Goal: Information Seeking & Learning: Learn about a topic

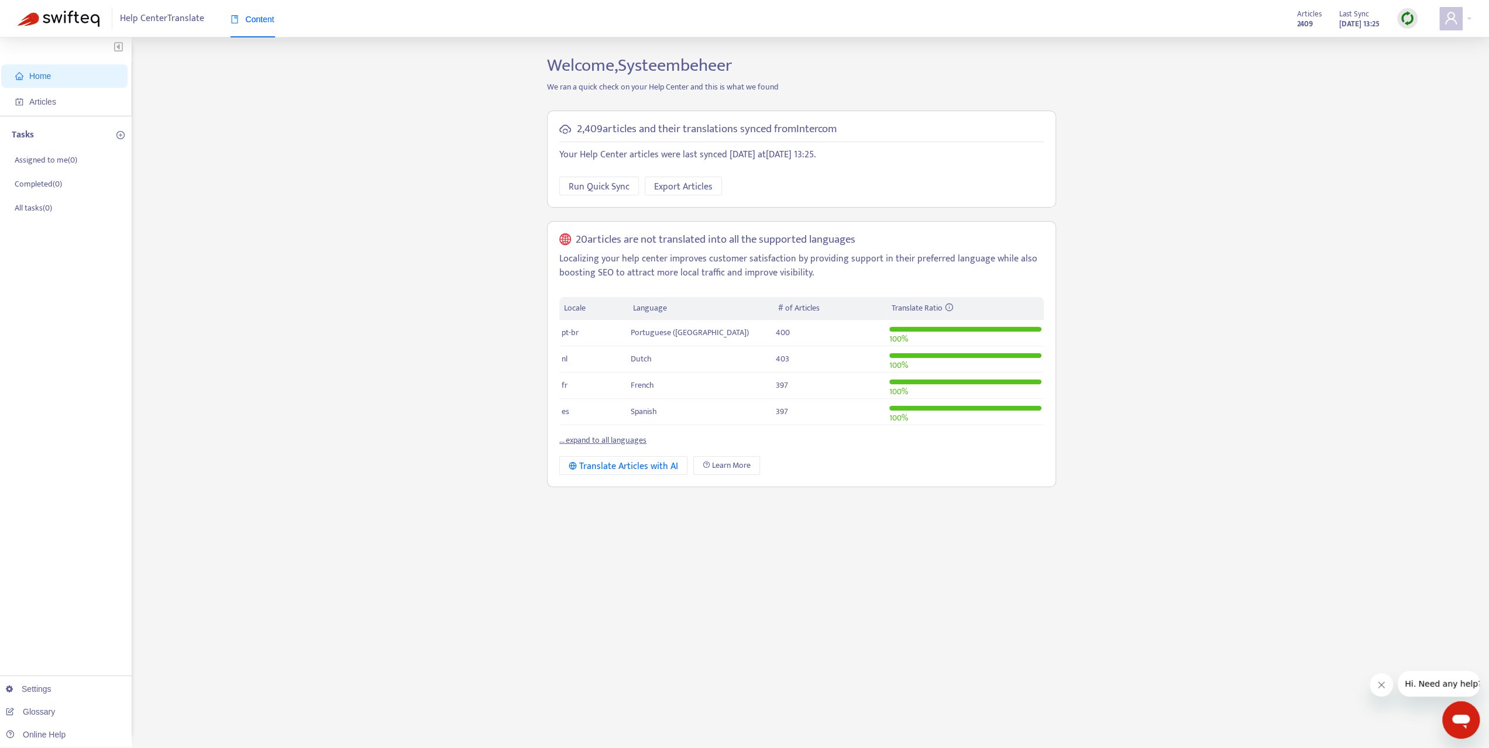
click at [442, 443] on div "Home Articles Tasks Assigned to me ( 0 ) Completed ( 0 ) All tasks ( 0 ) Settin…" at bounding box center [745, 397] width 1454 height 685
click at [470, 297] on div "Home Articles Tasks Assigned to me ( 0 ) Completed ( 0 ) All tasks ( 0 ) Settin…" at bounding box center [745, 397] width 1454 height 685
click at [435, 287] on div "Home Articles Tasks Assigned to me ( 0 ) Completed ( 0 ) All tasks ( 0 ) Settin…" at bounding box center [745, 397] width 1454 height 685
click at [67, 94] on span "Articles" at bounding box center [66, 101] width 103 height 23
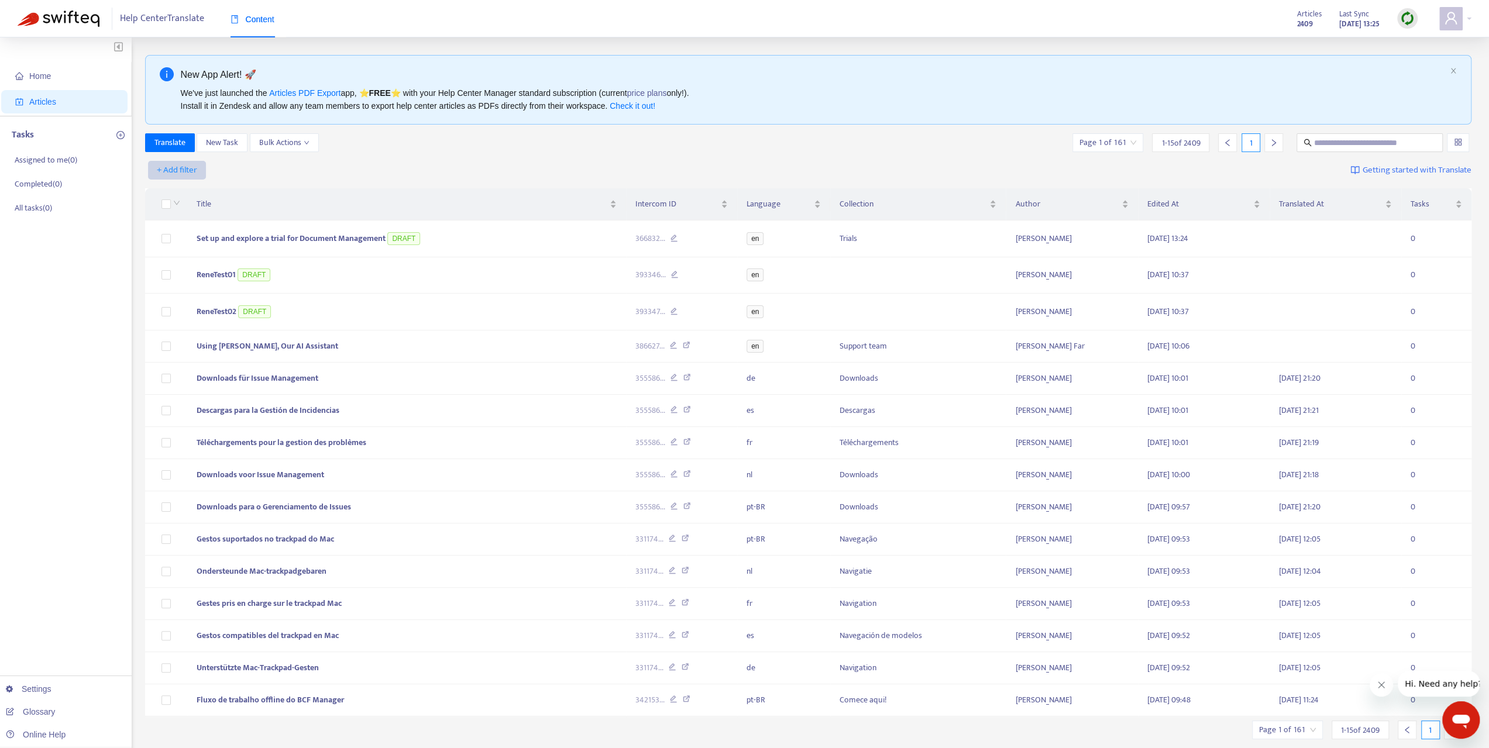
click at [190, 171] on span "+ Add filter" at bounding box center [177, 170] width 40 height 14
click at [220, 216] on span "Not translated to" at bounding box center [193, 211] width 73 height 13
click at [226, 167] on div "Not translated to" at bounding box center [189, 171] width 87 height 18
click at [215, 195] on div "nl" at bounding box center [256, 192] width 204 height 13
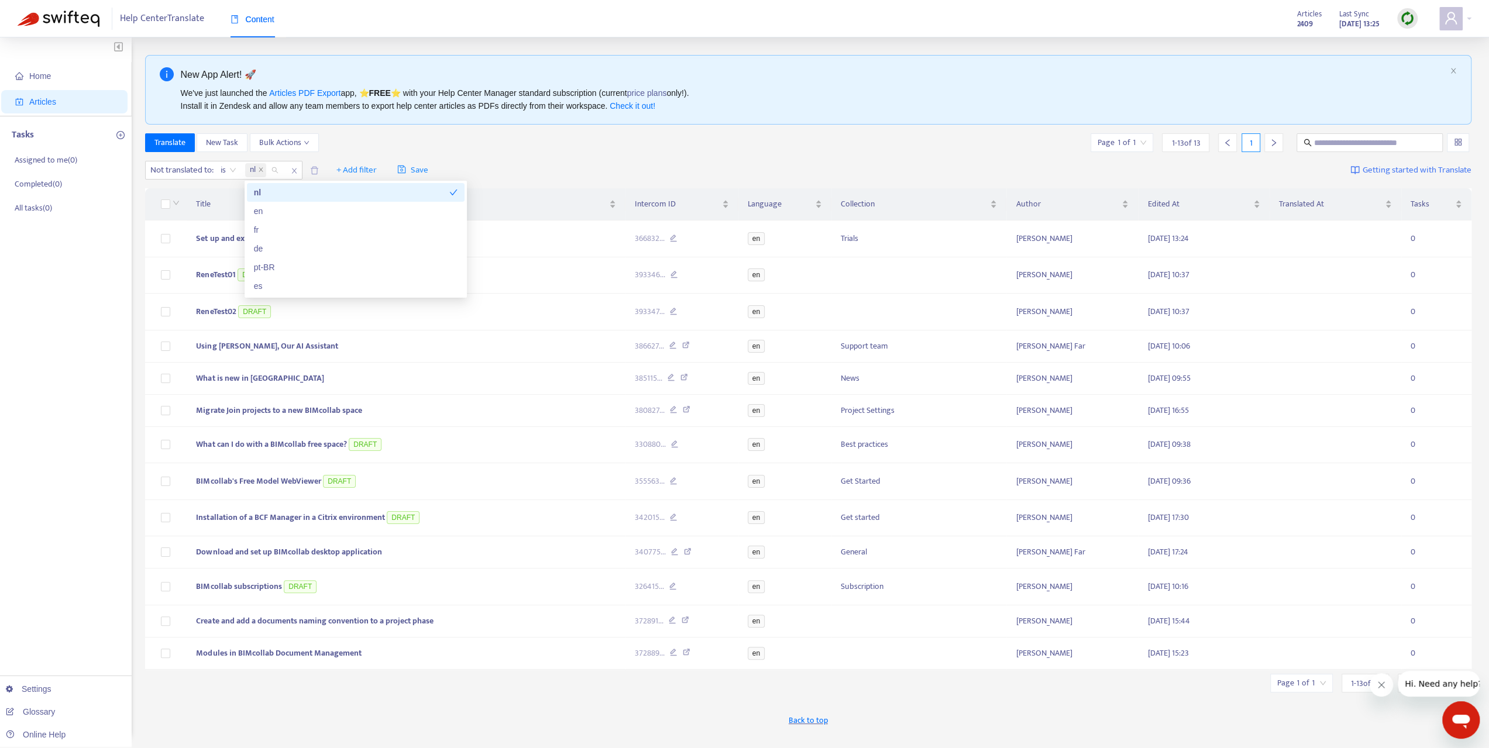
click at [576, 151] on div "Translate New Task Bulk Actions Page 1 of 1 1 - 13 of 13 1" at bounding box center [808, 142] width 1327 height 19
click at [250, 236] on span "Set up and explore a trial for Document Management" at bounding box center [290, 238] width 189 height 13
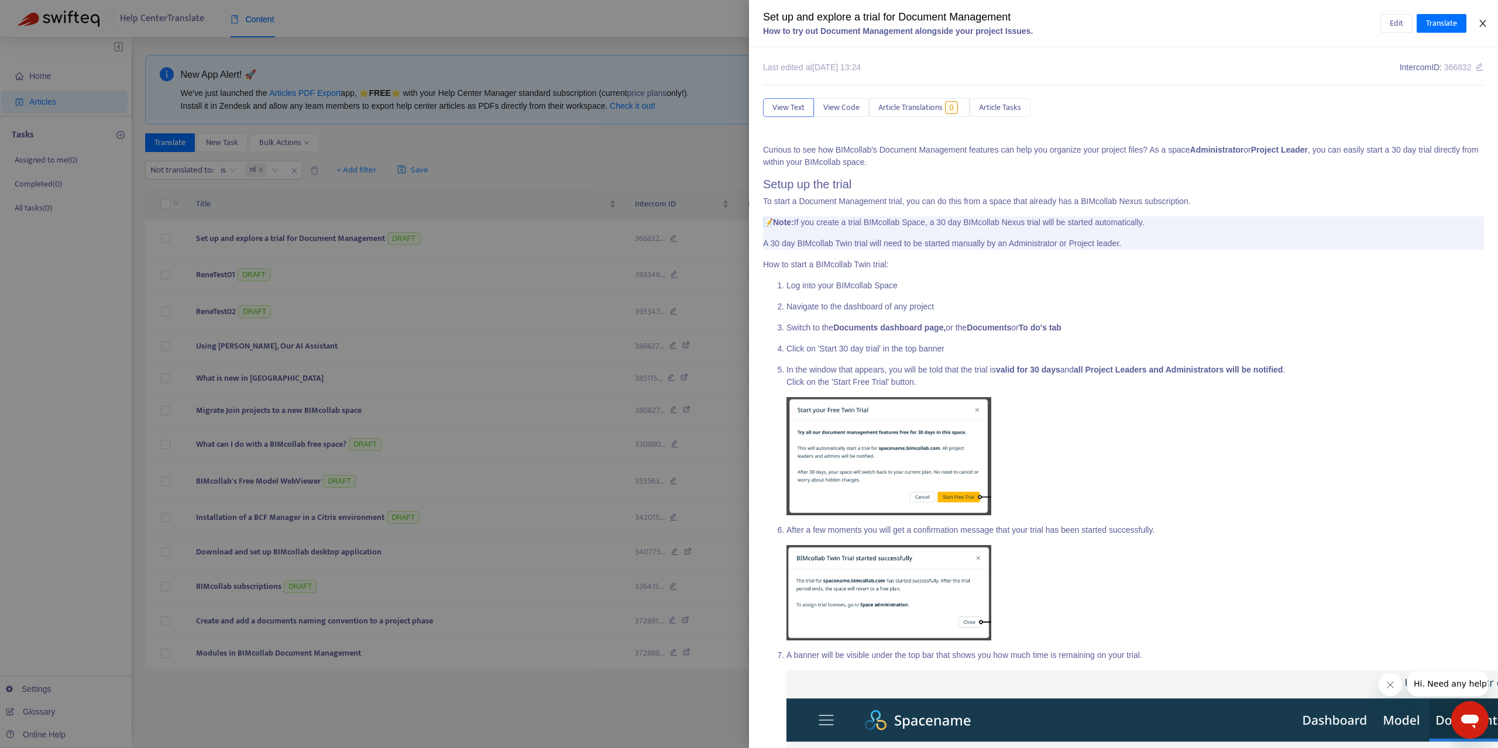
click at [1480, 26] on icon "close" at bounding box center [1482, 23] width 6 height 7
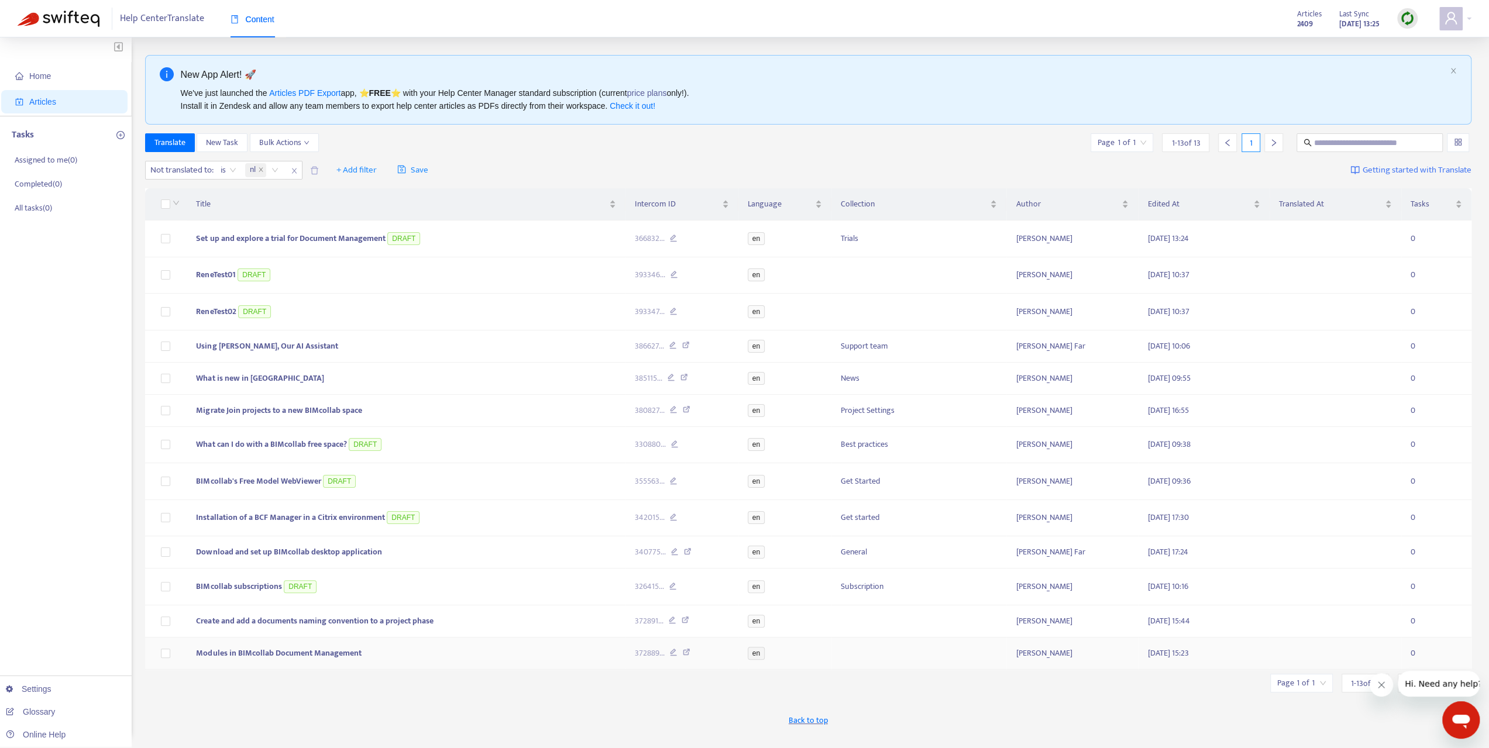
click at [335, 650] on span "Modules in BIMcollab Document Management" at bounding box center [278, 653] width 165 height 13
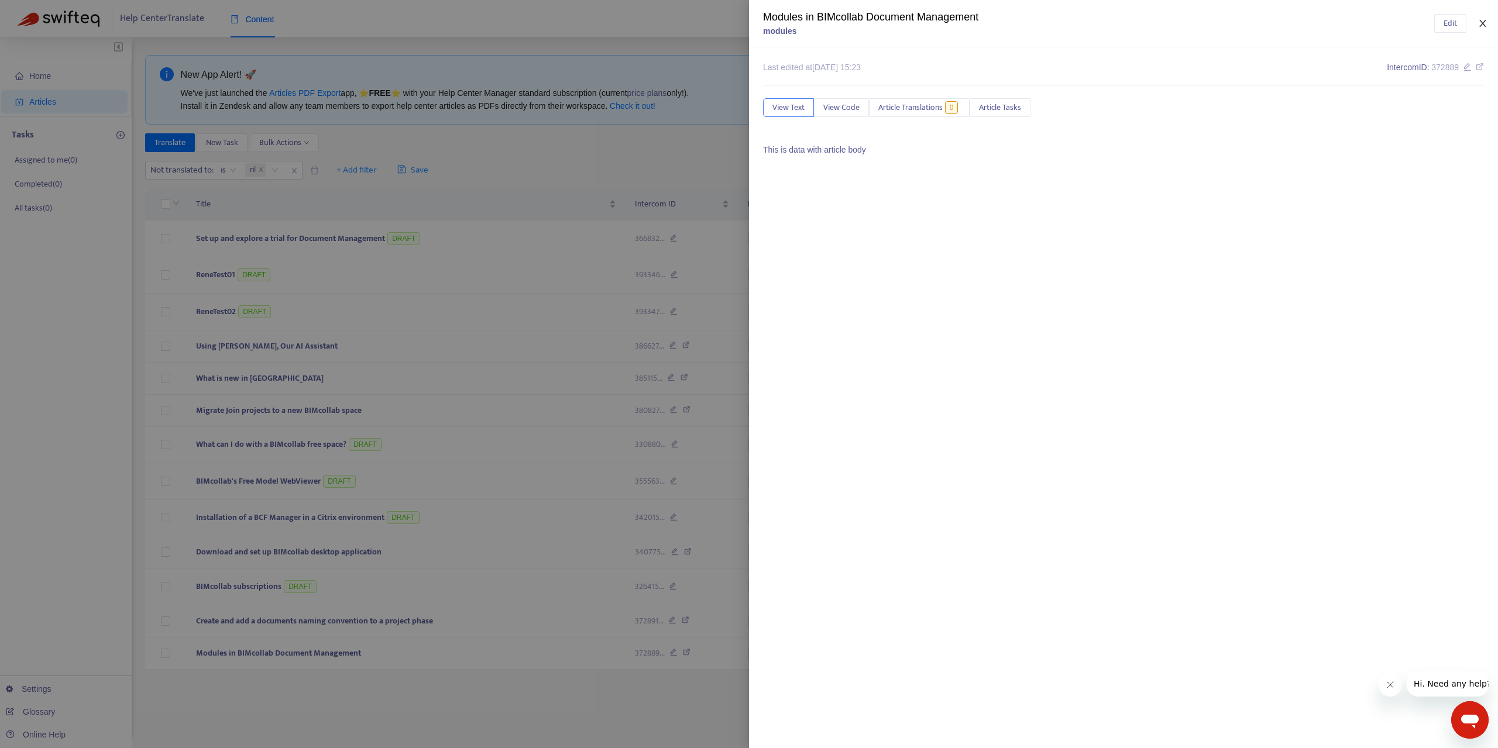
click at [1479, 26] on icon "close" at bounding box center [1482, 23] width 9 height 9
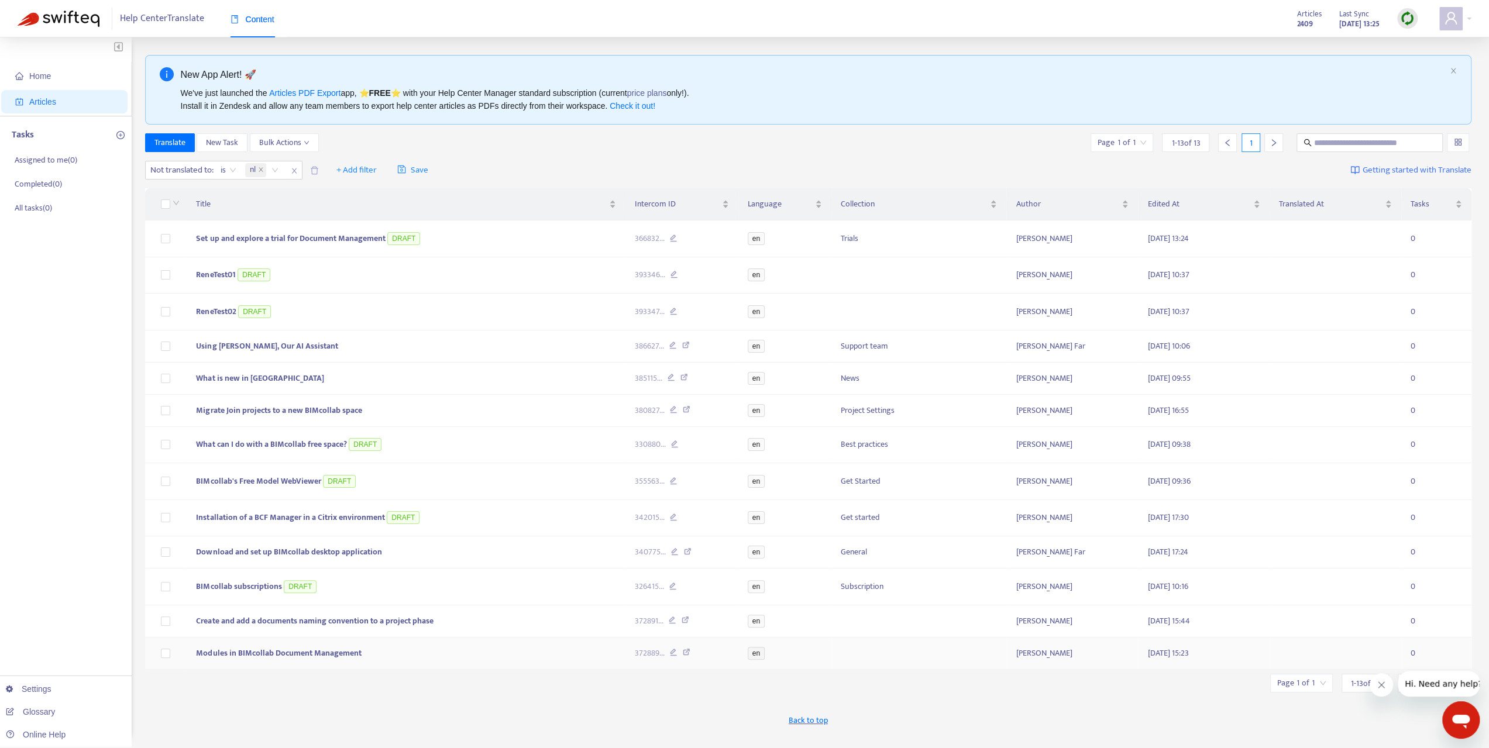
click at [231, 649] on span "Modules in BIMcollab Document Management" at bounding box center [278, 653] width 165 height 13
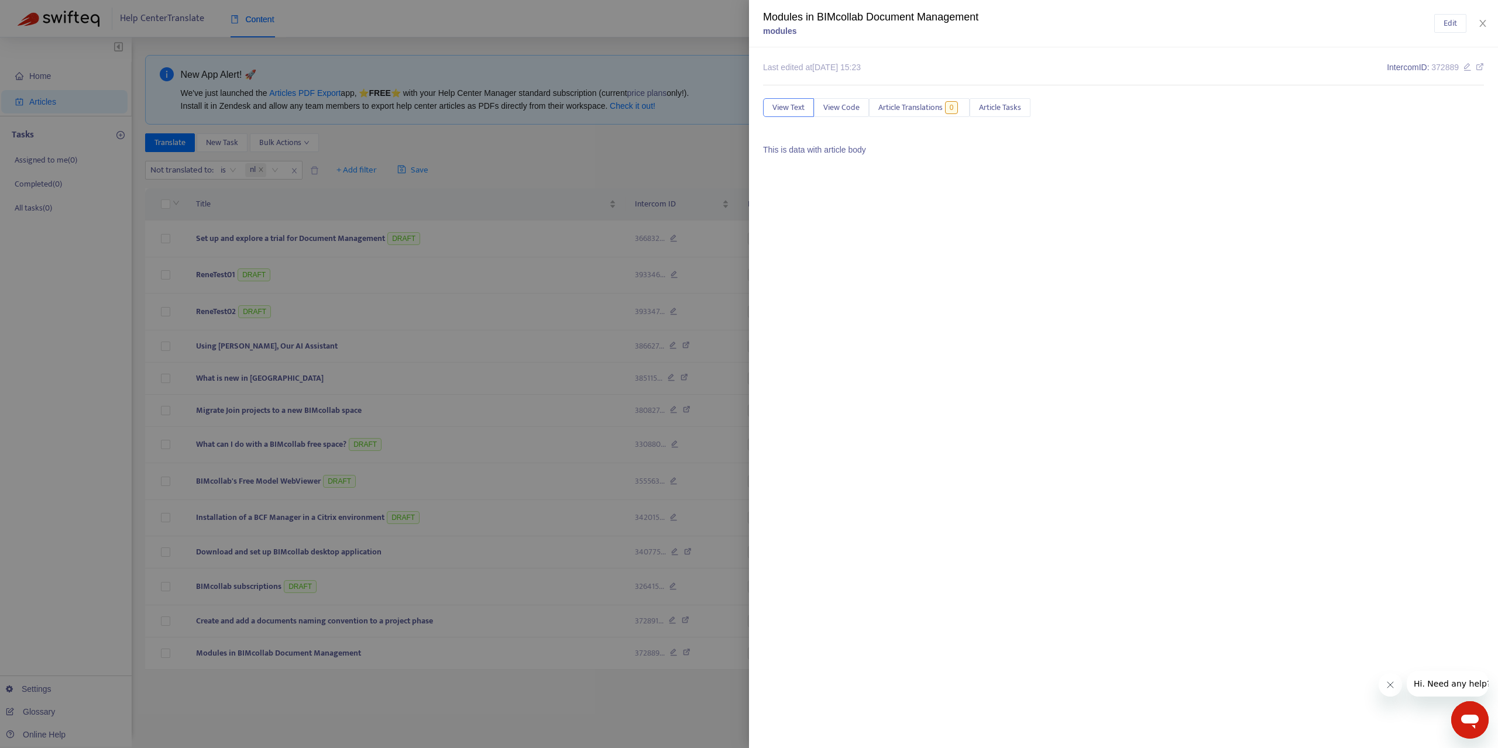
click at [929, 18] on div "Modules in BIMcollab Document Management" at bounding box center [1098, 17] width 671 height 16
copy div "Modules in BIMcollab Document Management"
click at [1486, 22] on icon "close" at bounding box center [1482, 23] width 9 height 9
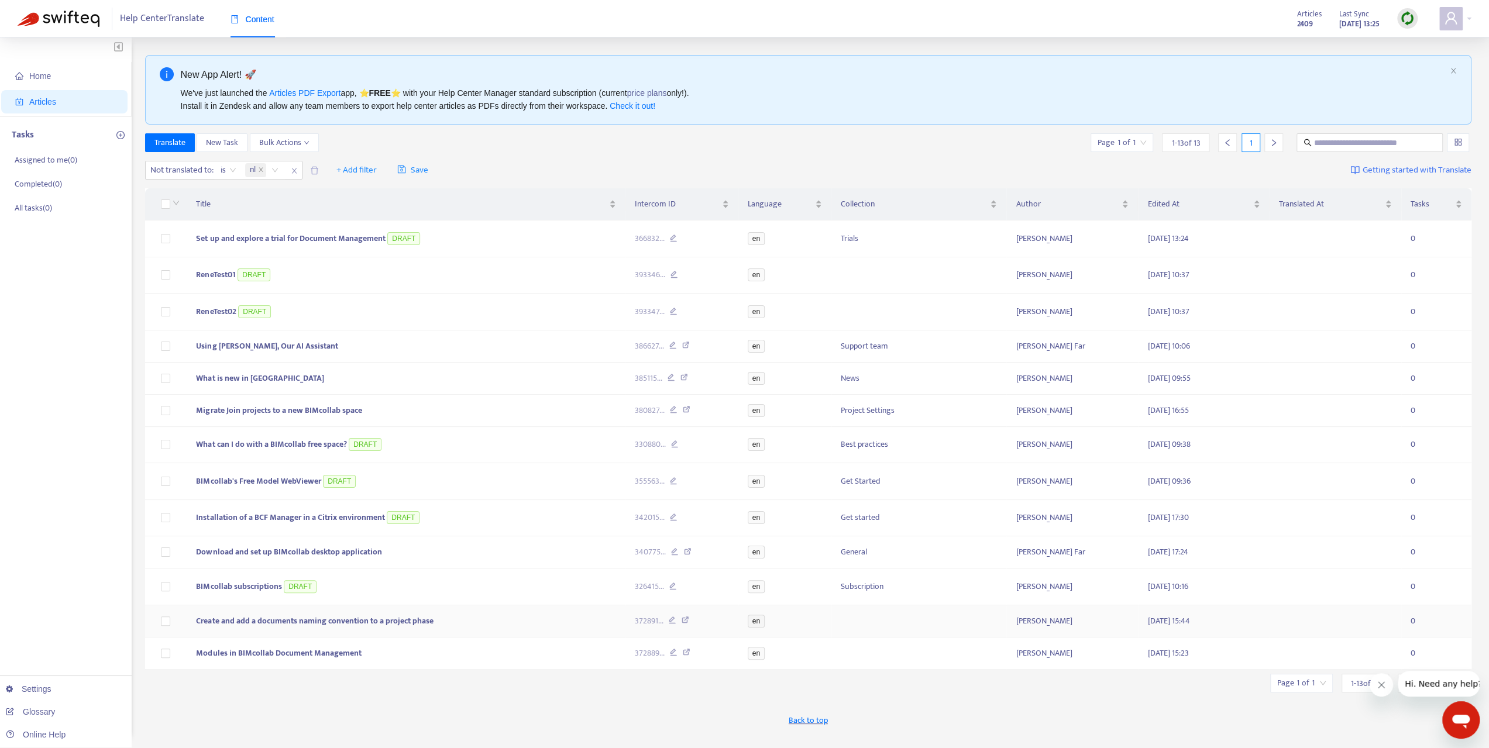
click at [379, 616] on span "Create and add a documents naming convention to a project phase" at bounding box center [314, 620] width 237 height 13
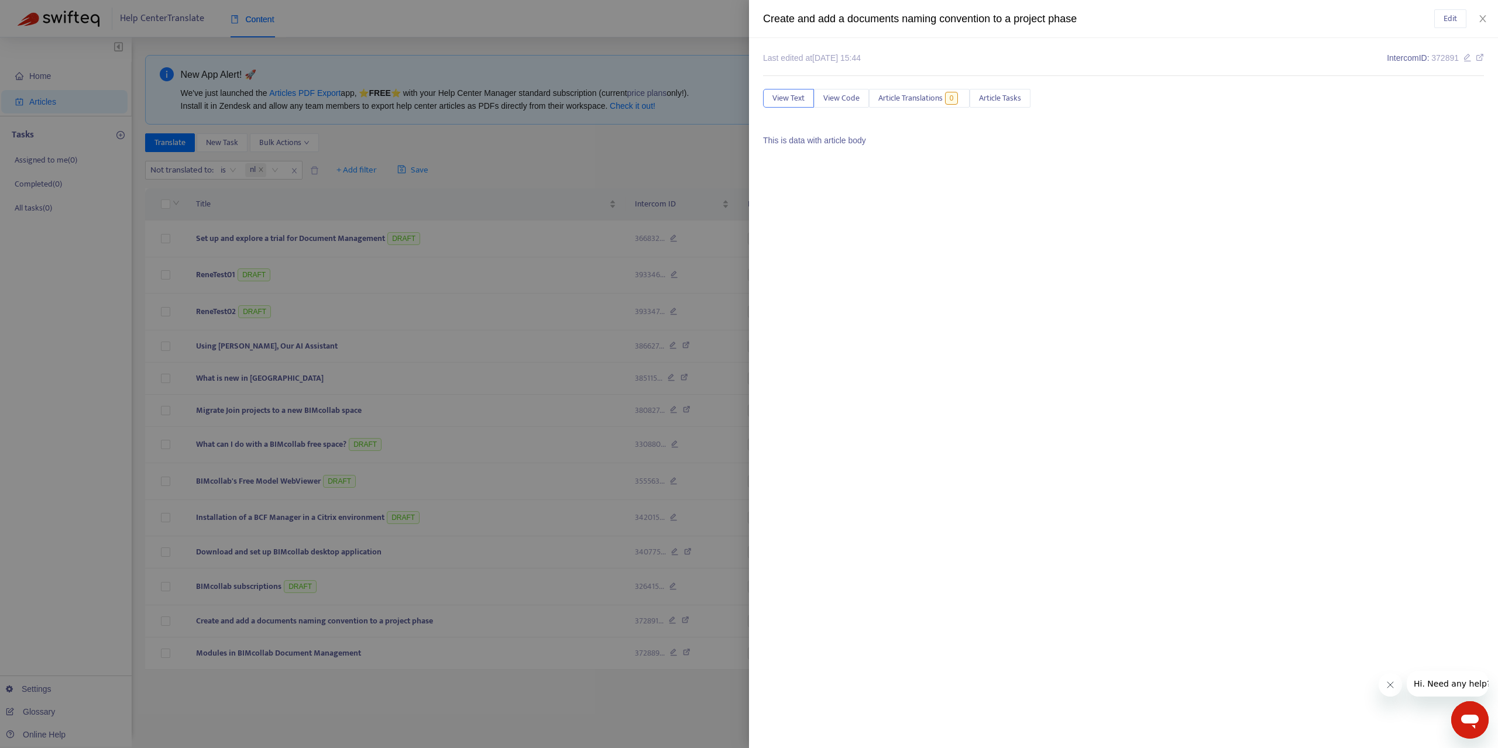
click at [934, 19] on div "Create and add a documents naming convention to a project phase" at bounding box center [1098, 19] width 671 height 16
copy div "Create and add a documents naming convention to a project phase Edit"
click at [1480, 18] on icon "close" at bounding box center [1482, 18] width 9 height 9
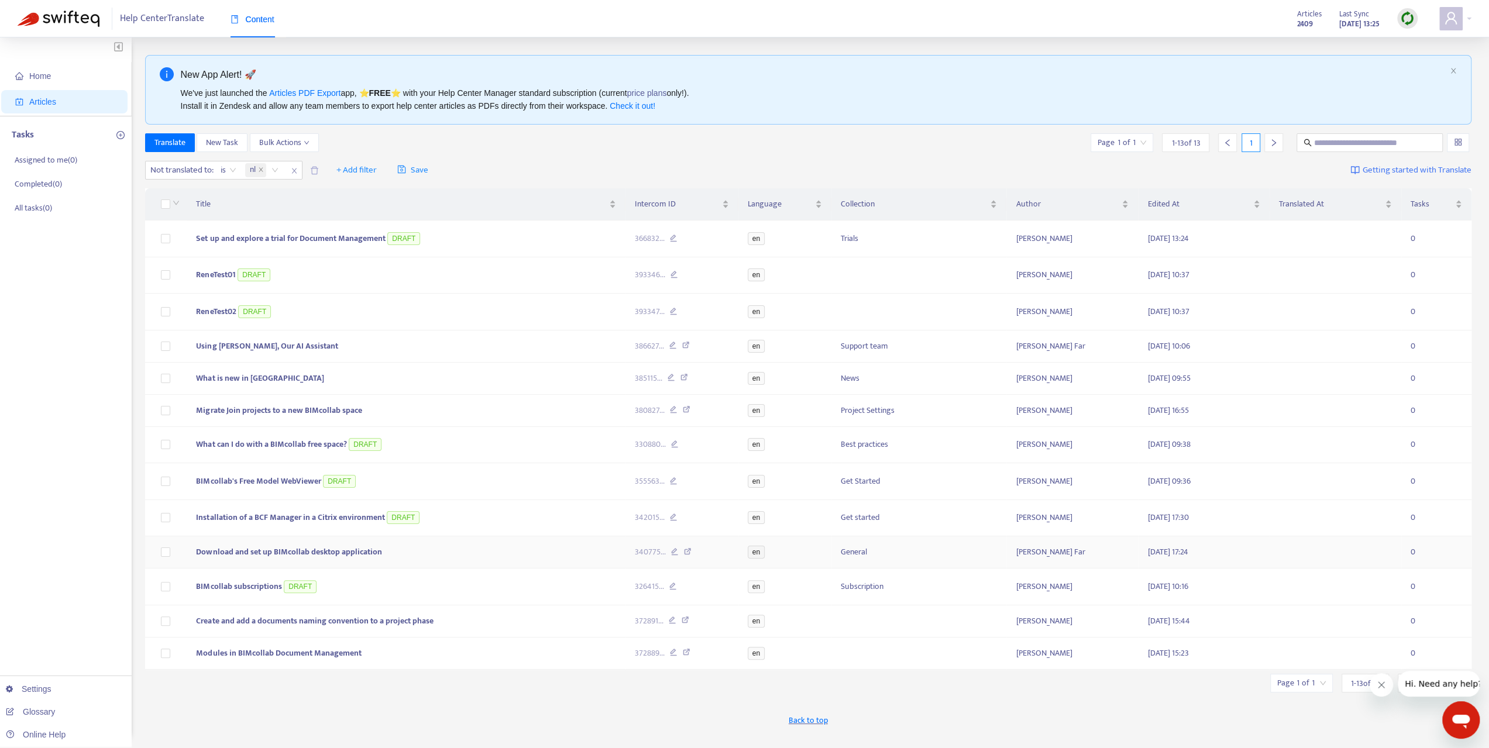
click at [277, 548] on span "Download and set up BIMcollab desktop application" at bounding box center [289, 551] width 186 height 13
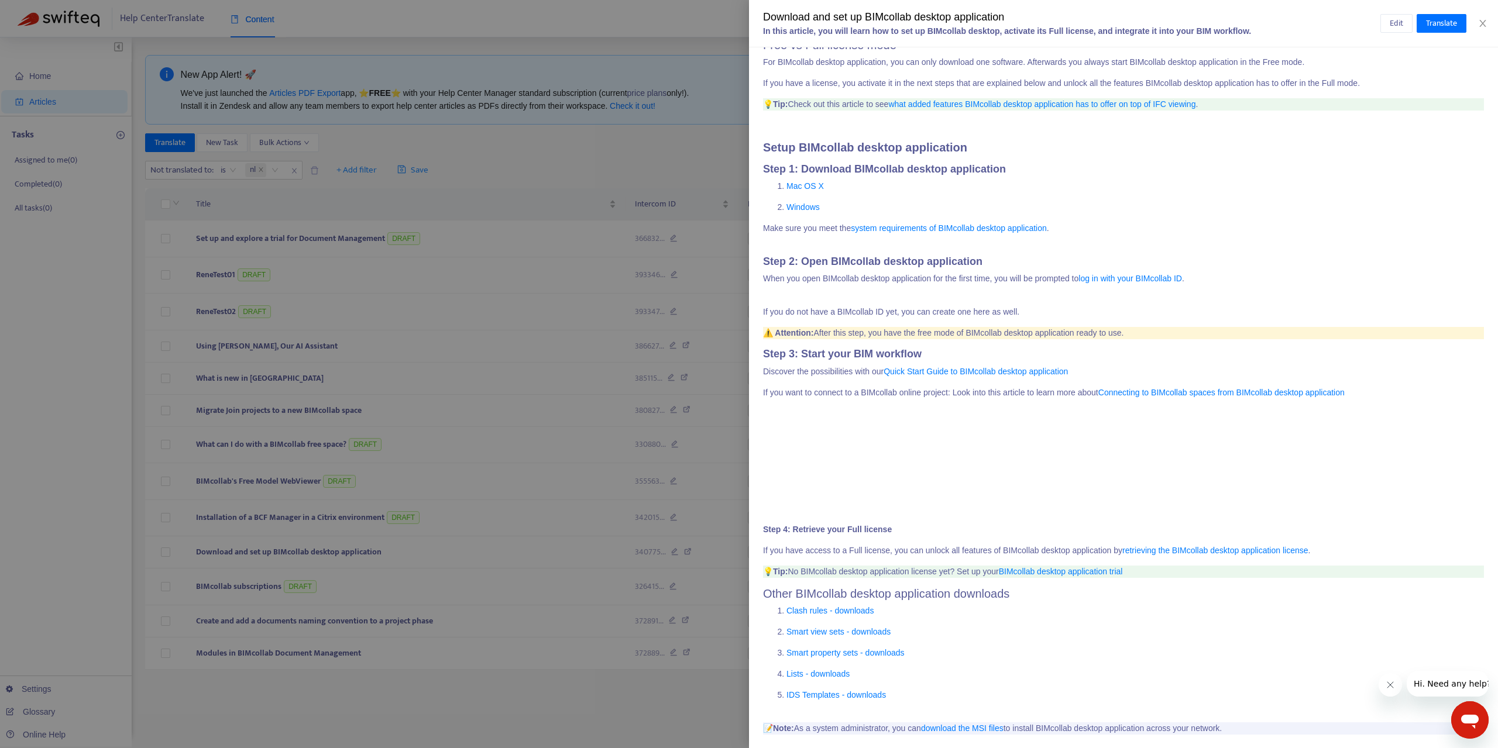
scroll to position [193, 0]
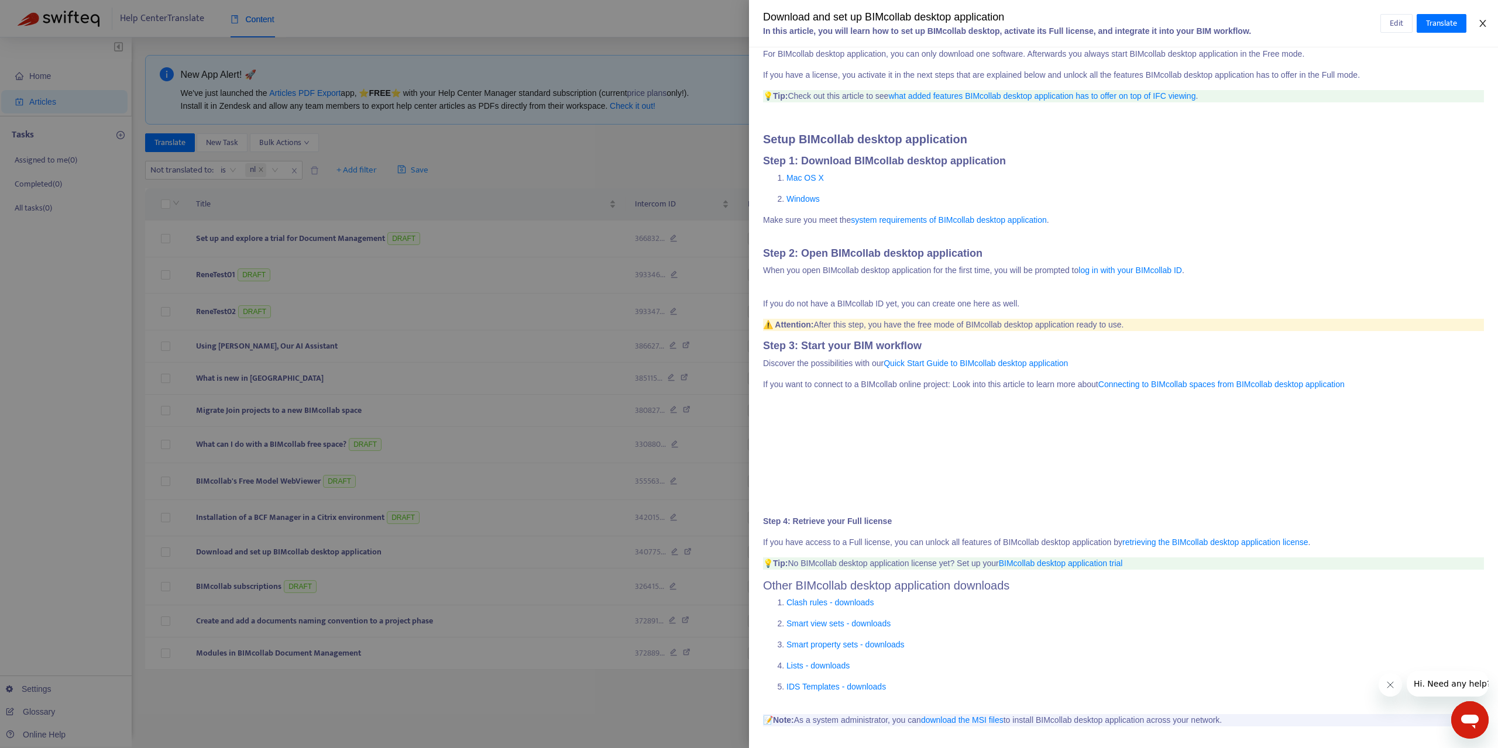
click at [1483, 25] on icon "close" at bounding box center [1482, 23] width 9 height 9
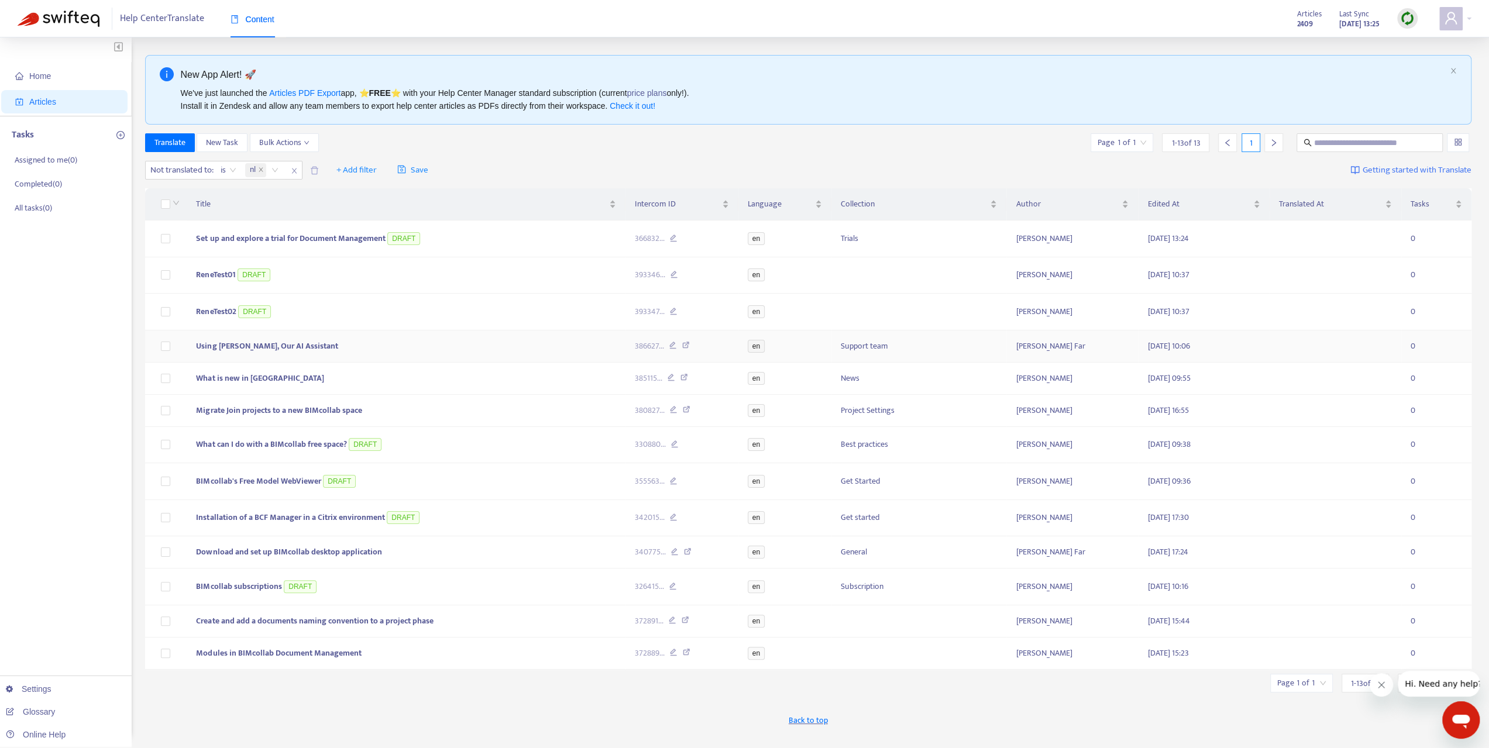
click at [250, 346] on span "Using Clara, Our AI Assistant" at bounding box center [267, 345] width 142 height 13
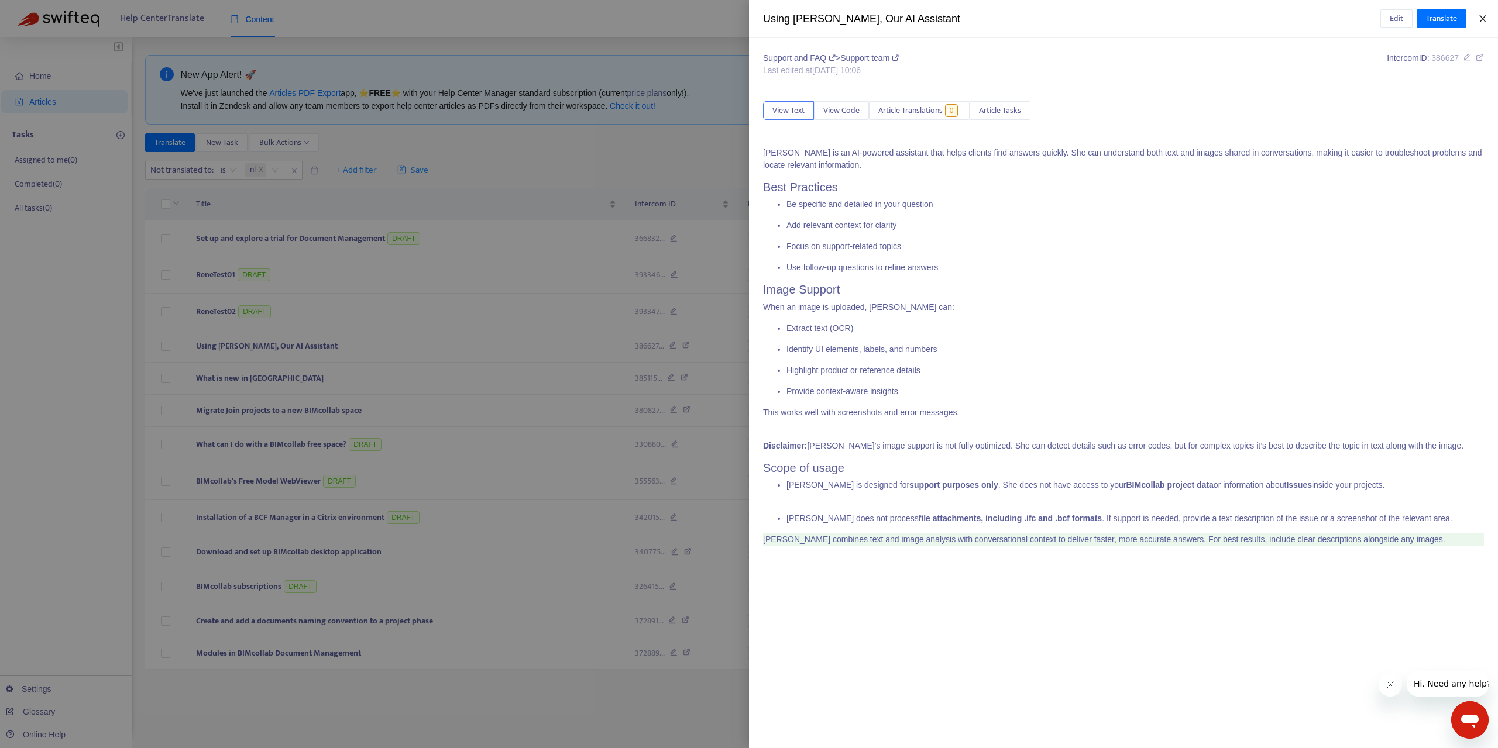
click at [1484, 23] on button "Close" at bounding box center [1483, 18] width 16 height 11
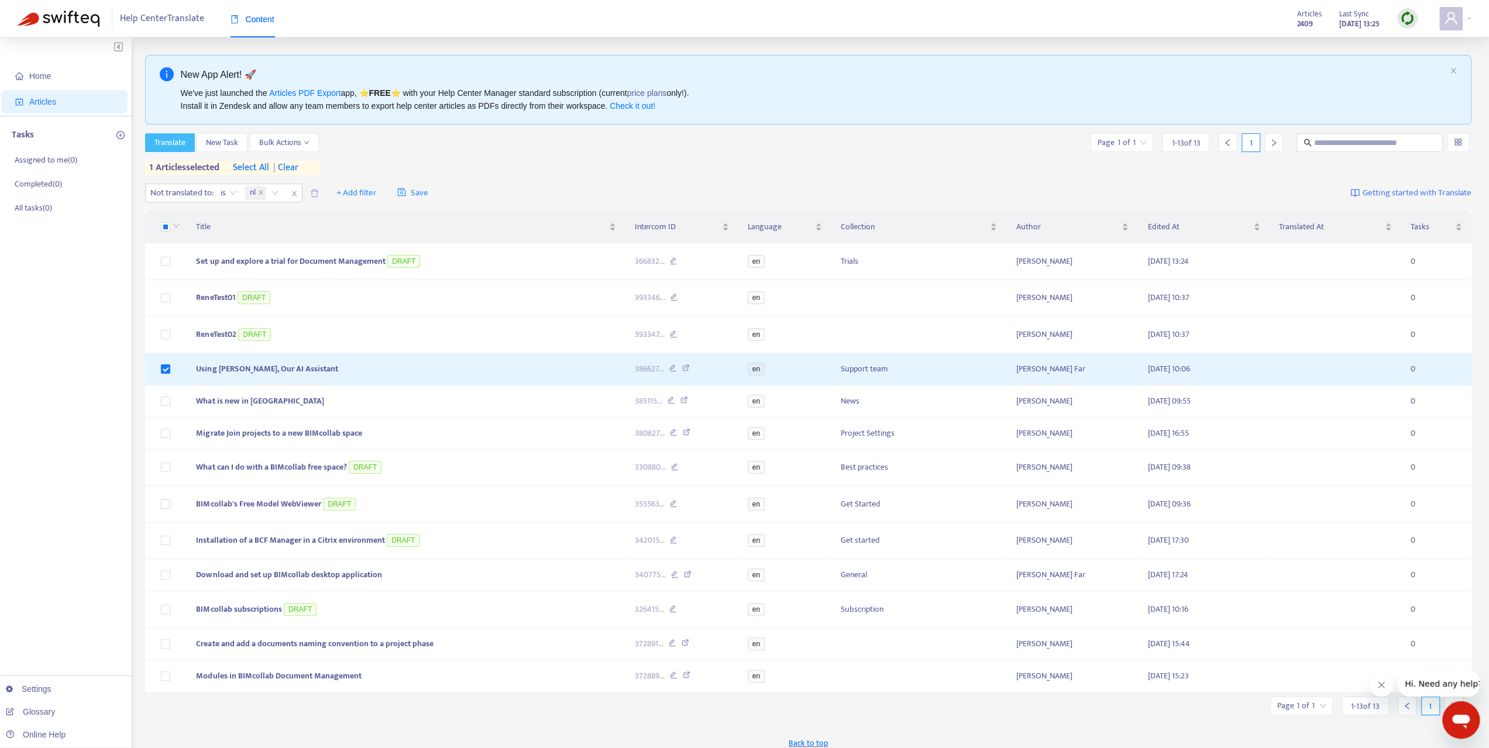
click at [169, 136] on span "Translate" at bounding box center [169, 142] width 31 height 13
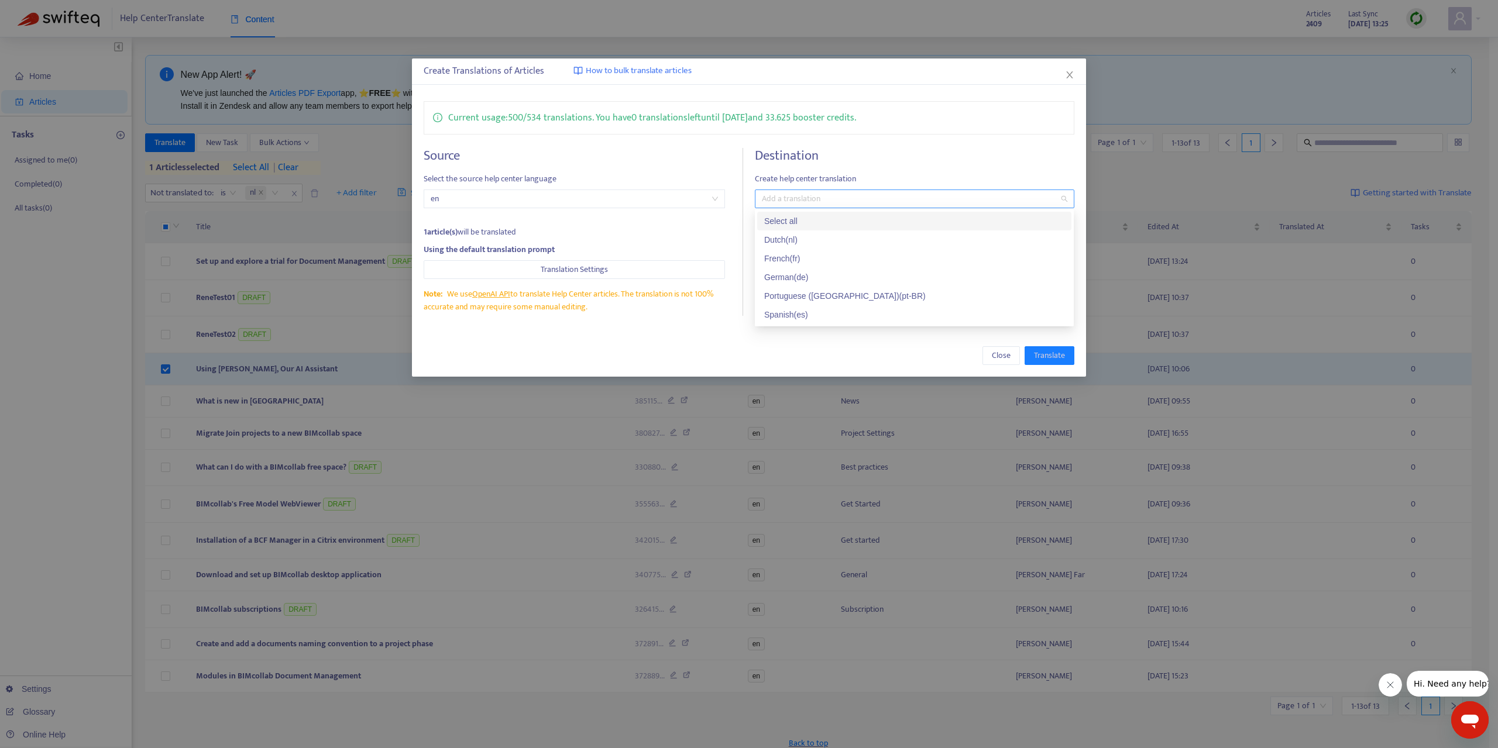
click at [895, 202] on div at bounding box center [908, 199] width 301 height 14
click at [879, 224] on div "Select all" at bounding box center [914, 221] width 300 height 13
click at [896, 146] on div "Current usage: 500 / 534 translations . You have 0 translations left until 9/11…" at bounding box center [749, 209] width 674 height 238
drag, startPoint x: 633, startPoint y: 115, endPoint x: 640, endPoint y: 115, distance: 6.4
click at [640, 115] on p "Current usage: 500 / 534 translations . You have 0 translations left until 9/11…" at bounding box center [652, 118] width 408 height 15
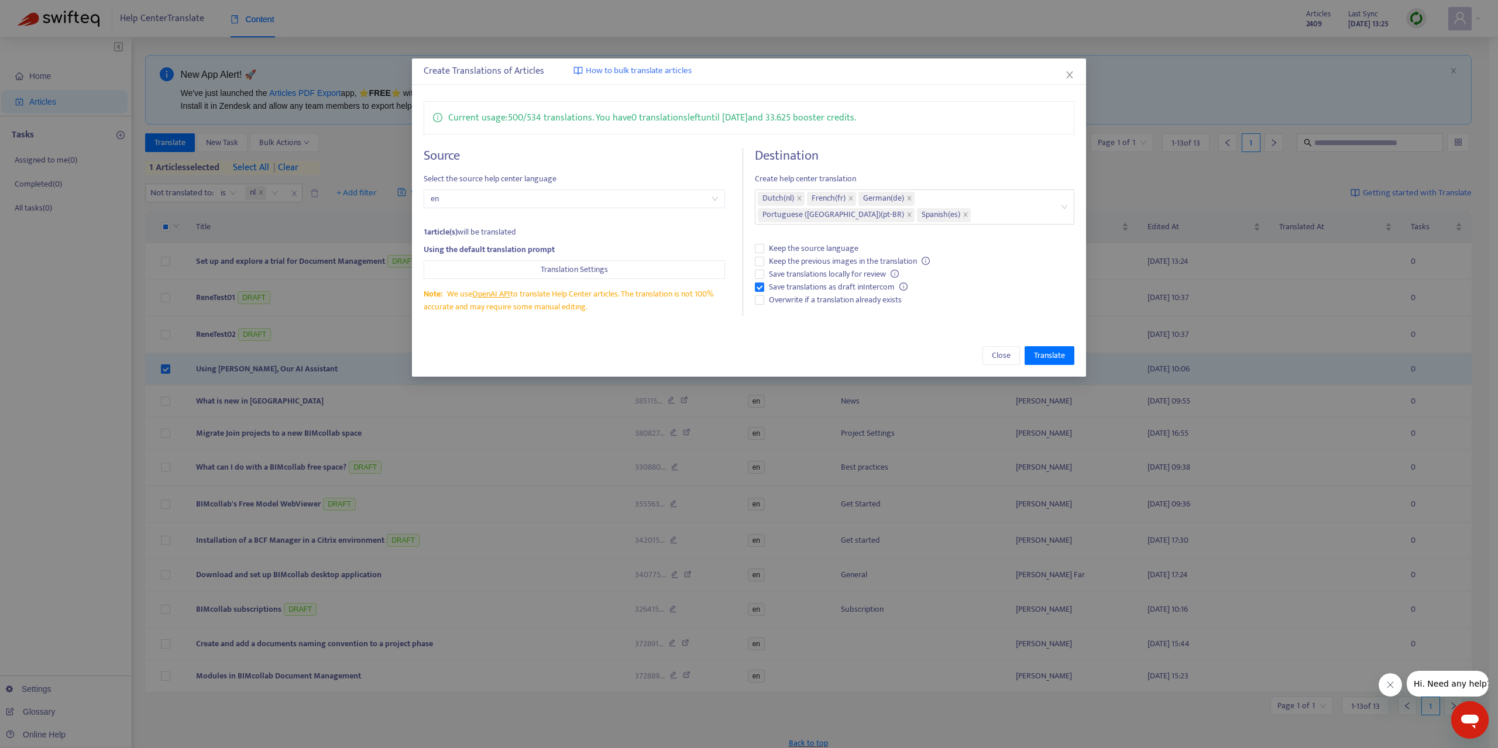
click at [665, 154] on h4 "Source" at bounding box center [574, 156] width 301 height 16
click at [1052, 356] on span "Translate" at bounding box center [1049, 355] width 31 height 13
